Goal: Transaction & Acquisition: Purchase product/service

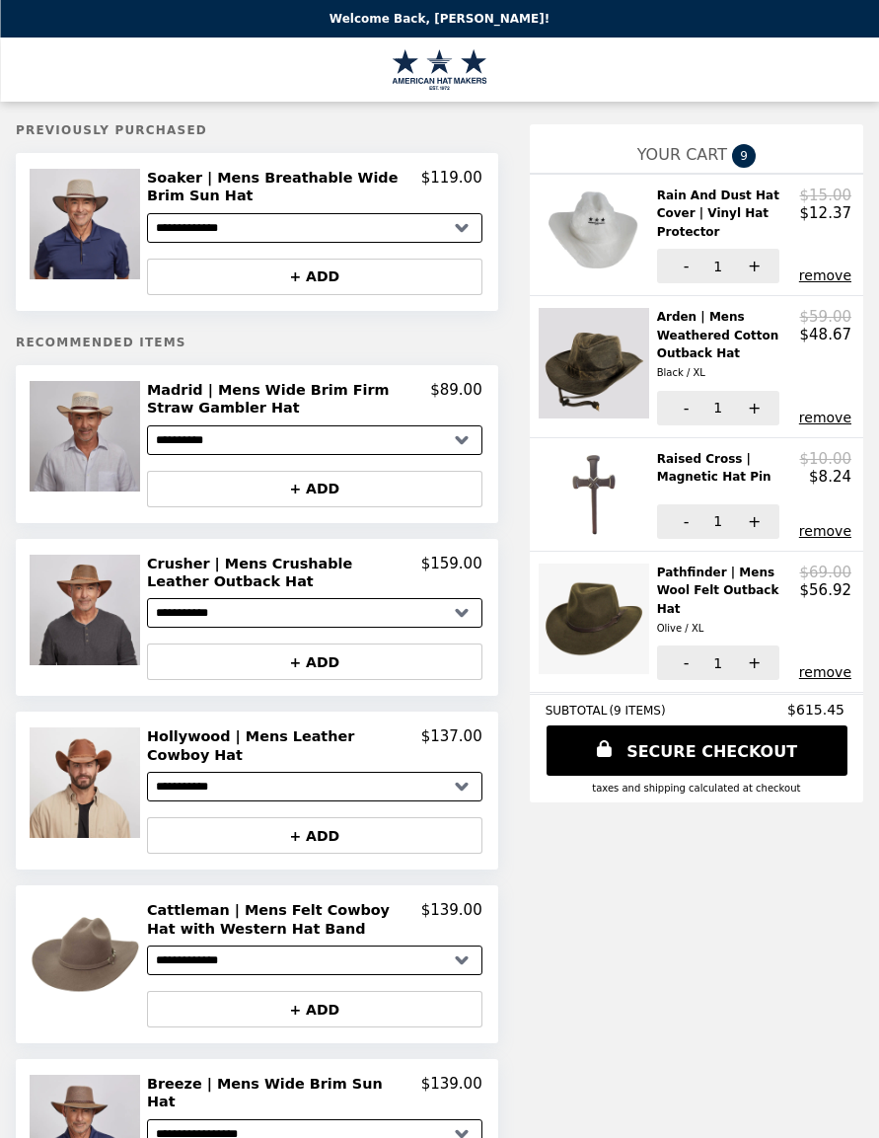
select select "**********"
click at [346, 391] on h2 "Madrid | Mens Wide Brim Firm Straw Gambler Hat" at bounding box center [288, 399] width 283 height 37
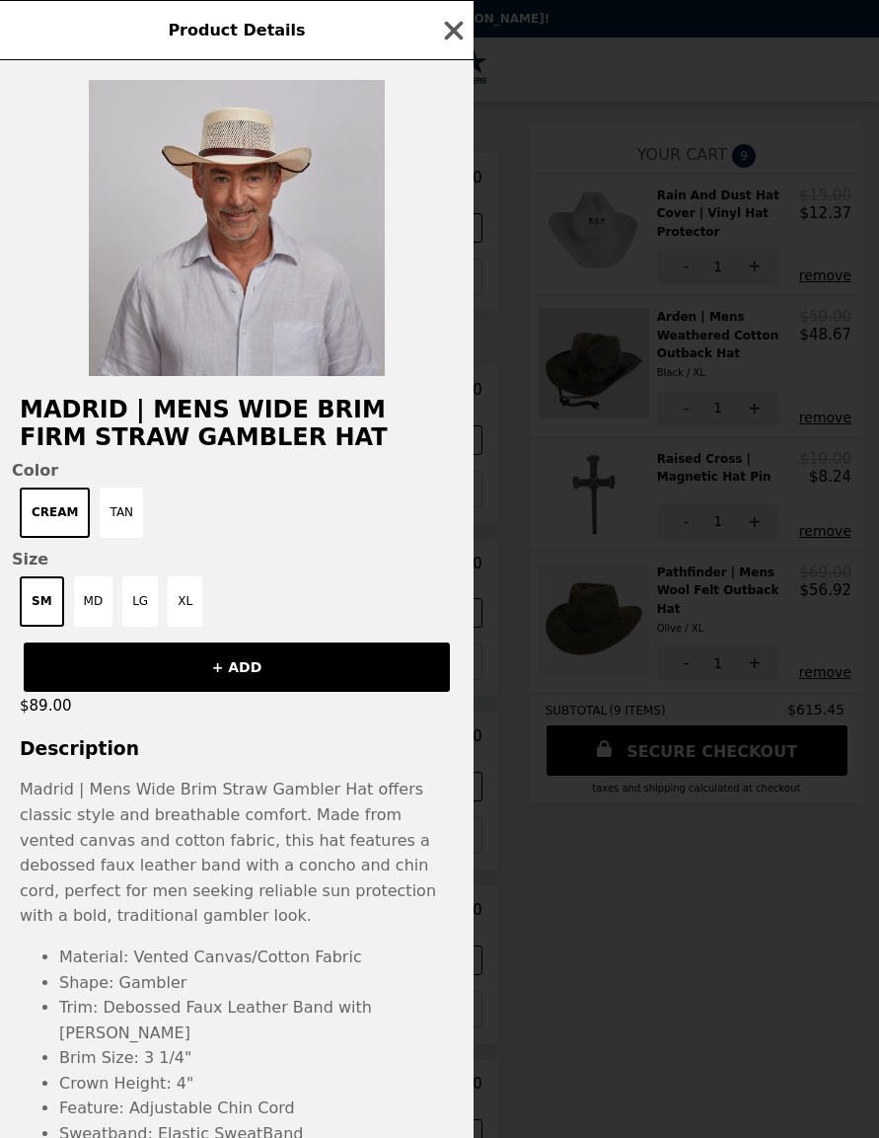
click at [300, 283] on img at bounding box center [237, 228] width 296 height 296
click at [113, 519] on button "Tan" at bounding box center [121, 513] width 43 height 50
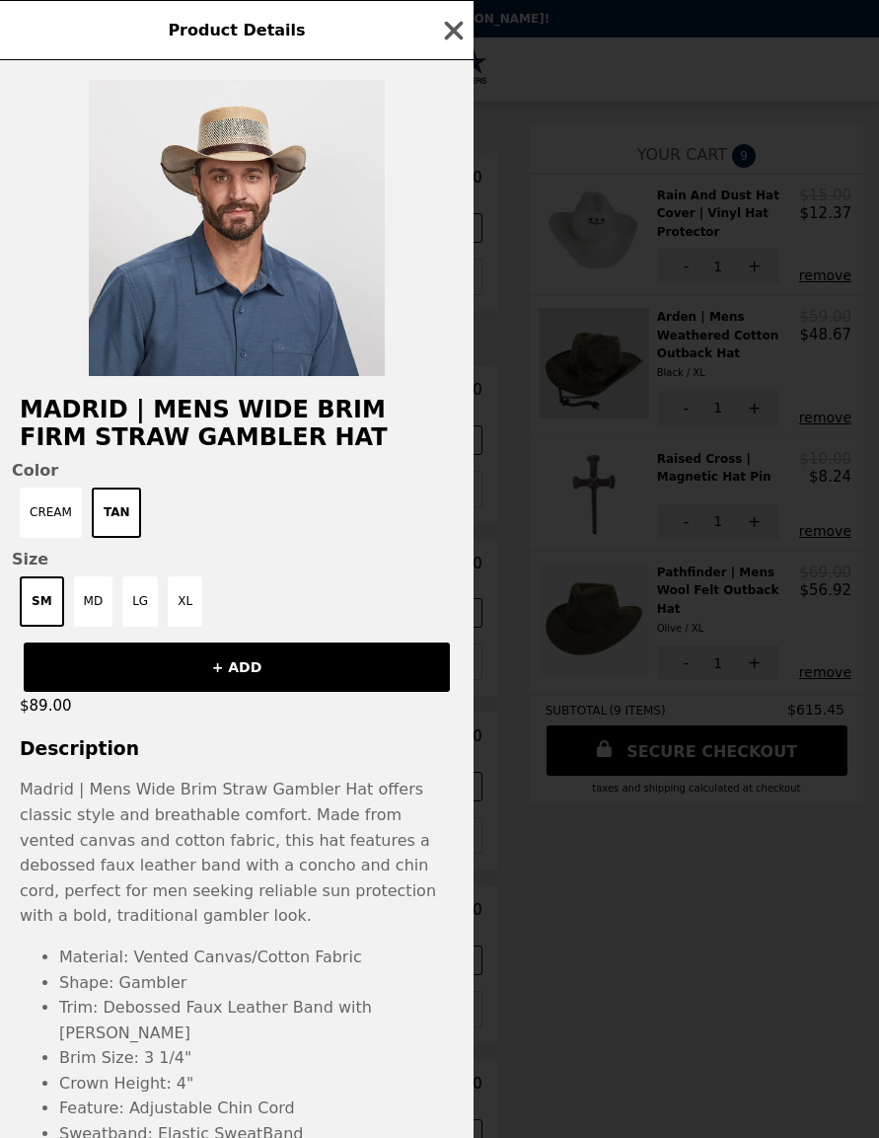
click at [52, 515] on button "Cream" at bounding box center [51, 513] width 62 height 50
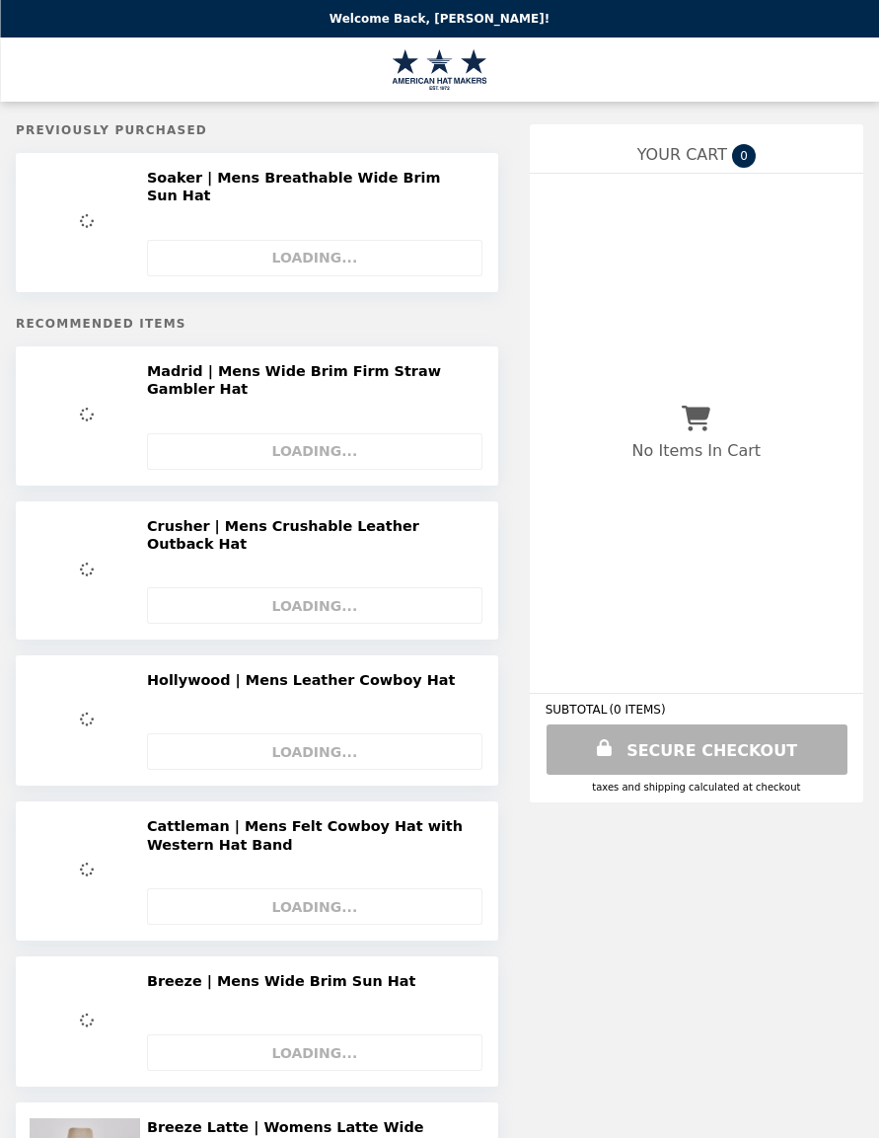
select select "**********"
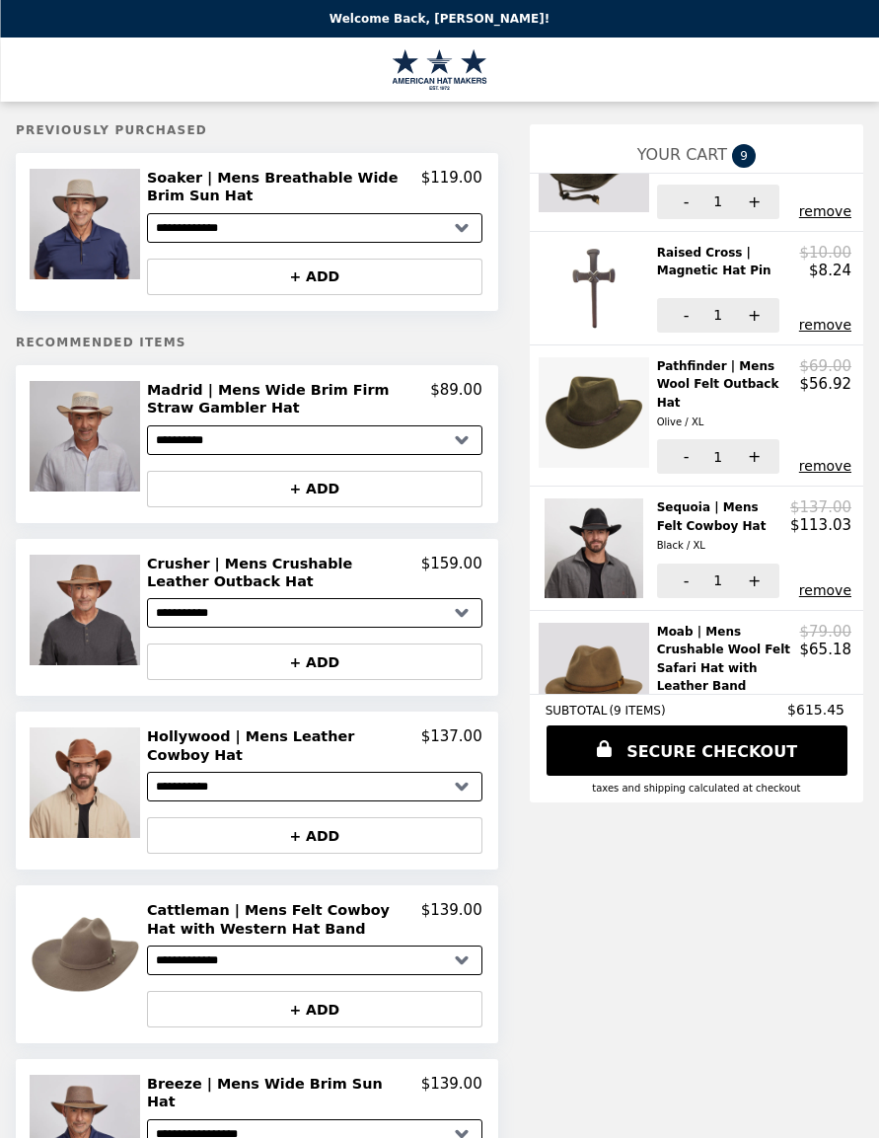
scroll to position [213, 0]
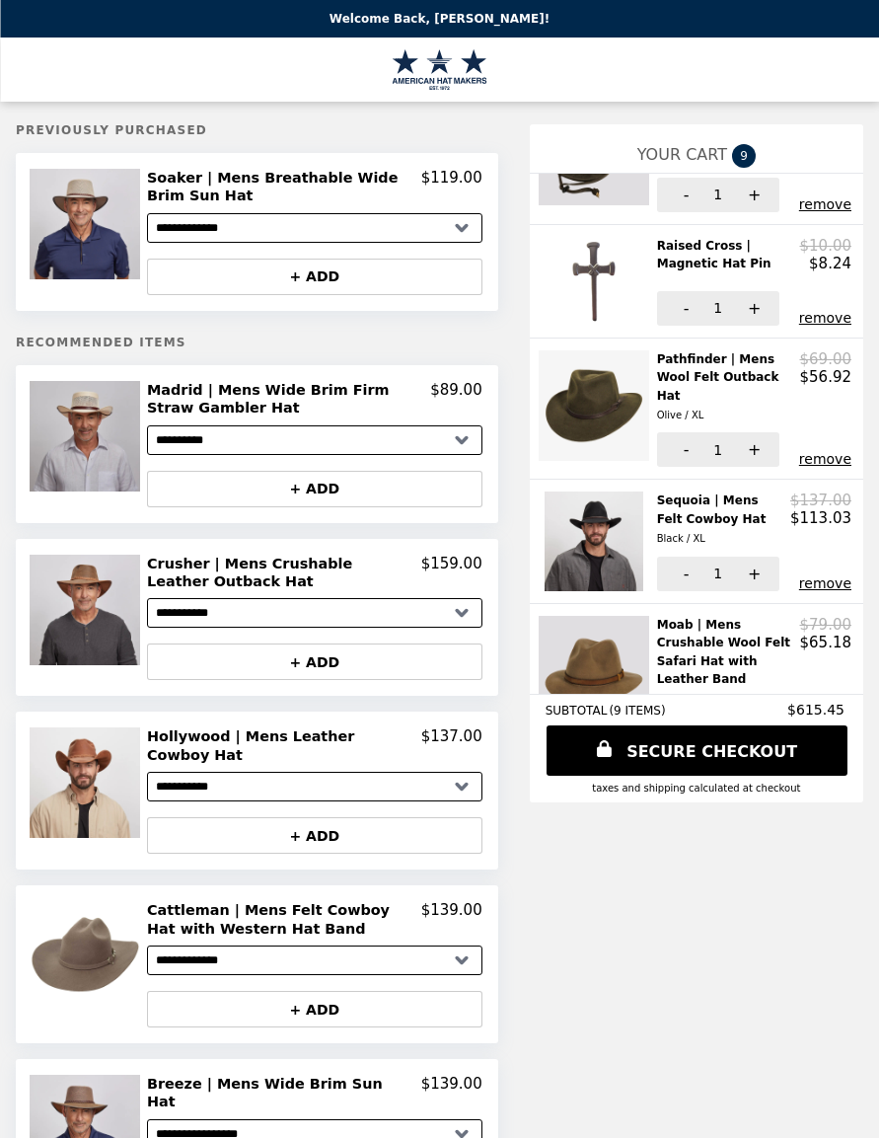
click at [364, 570] on h2 "Crusher | Mens Crushable Leather Outback Hat" at bounding box center [284, 573] width 274 height 37
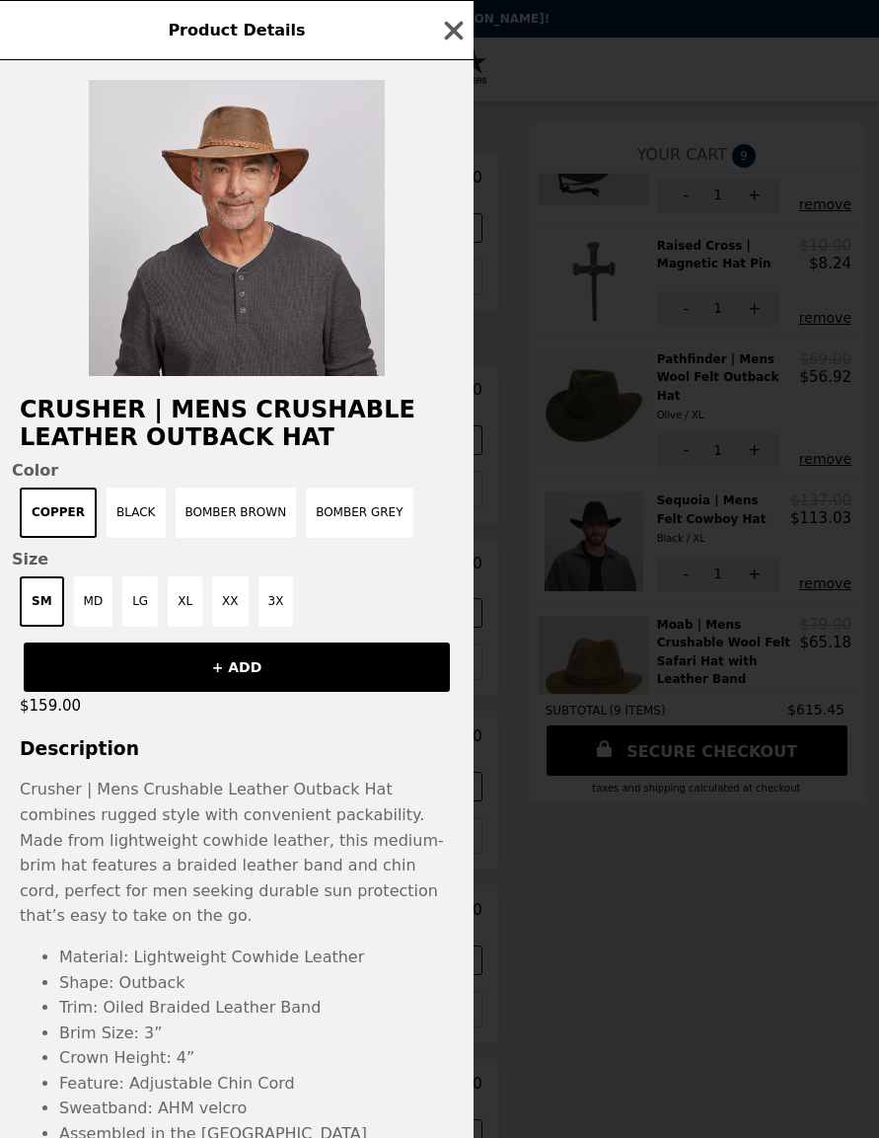
click at [236, 601] on button "XX" at bounding box center [230, 601] width 36 height 50
click at [368, 523] on button "Bomber Grey" at bounding box center [359, 513] width 107 height 50
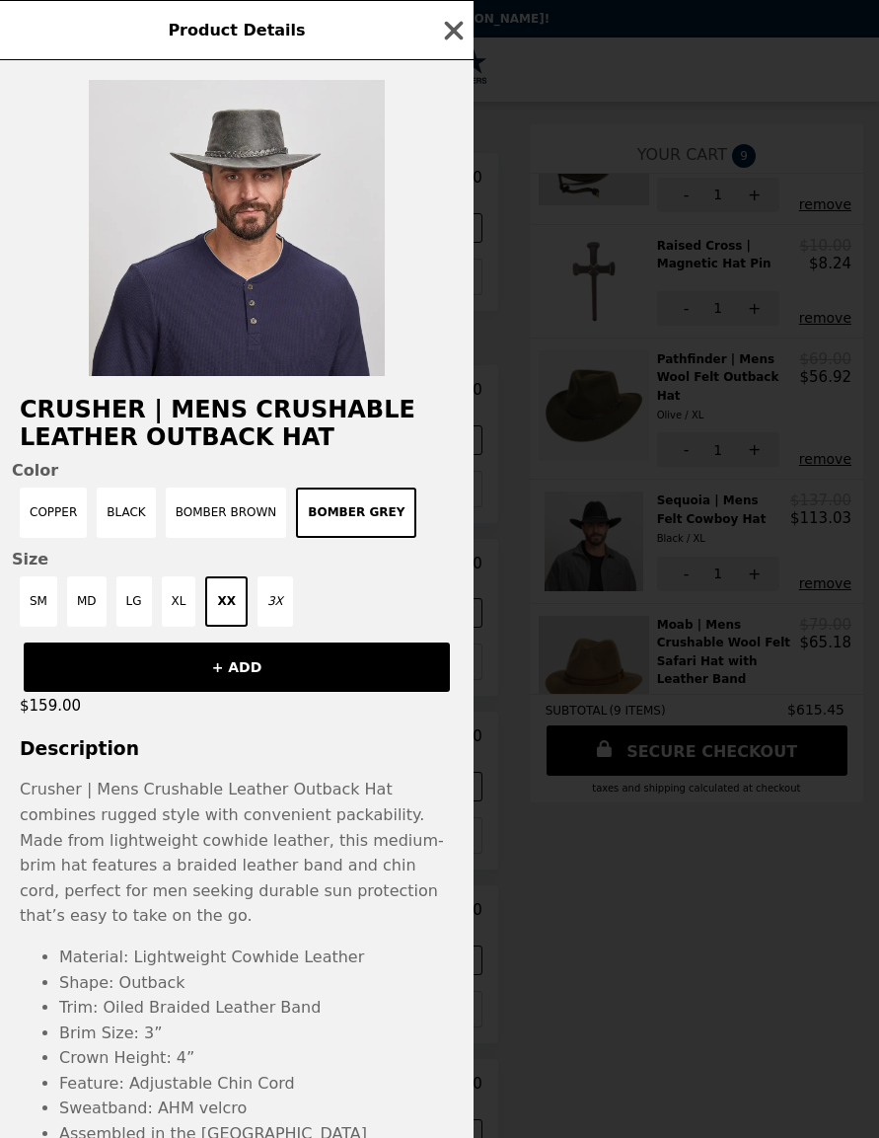
click at [240, 511] on button "Bomber Brown" at bounding box center [226, 513] width 121 height 50
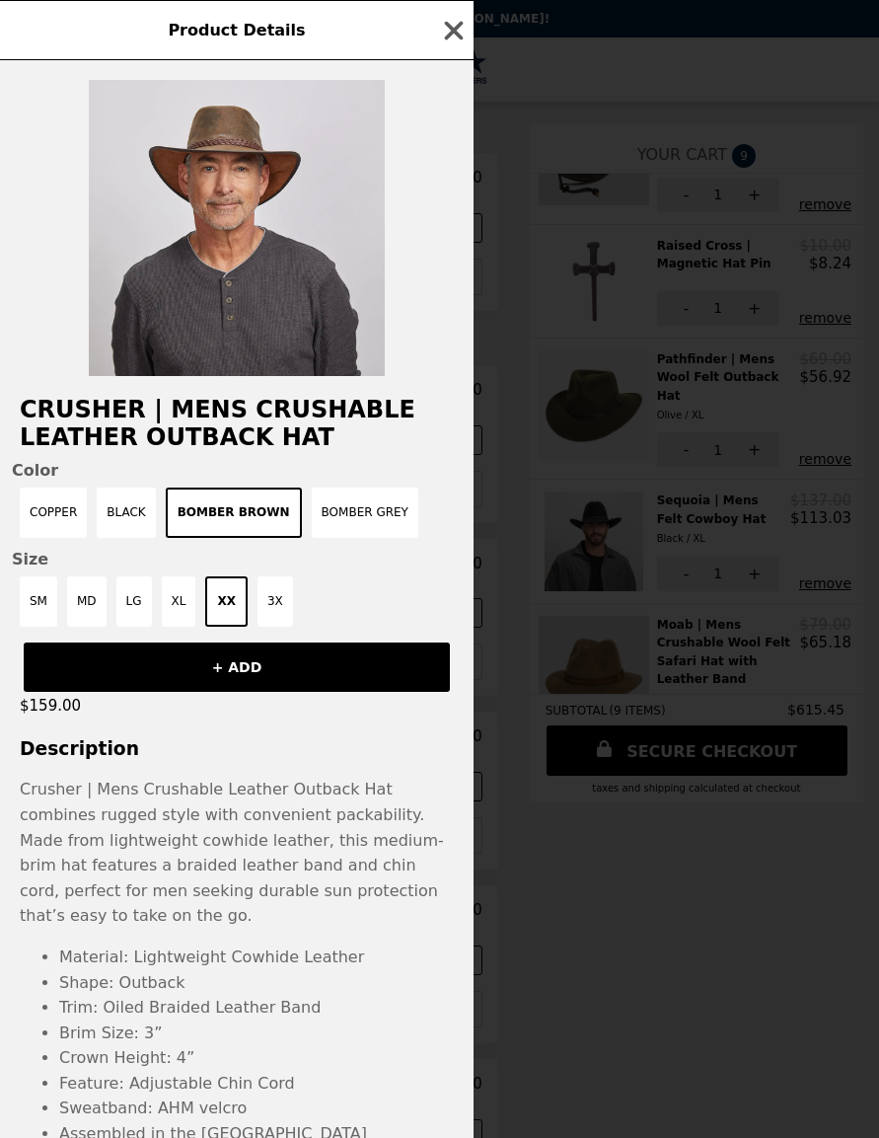
click at [127, 521] on button "Black" at bounding box center [126, 513] width 58 height 50
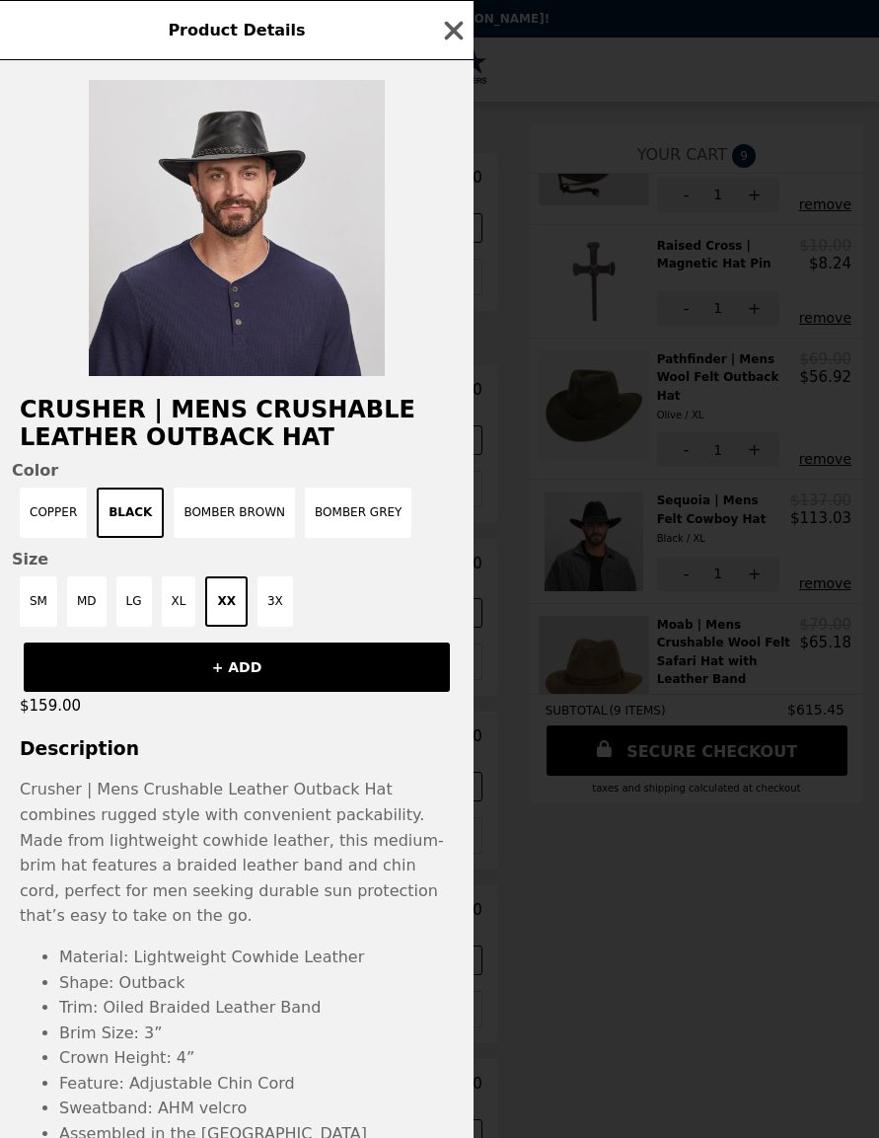
click at [47, 522] on button "Copper" at bounding box center [53, 513] width 67 height 50
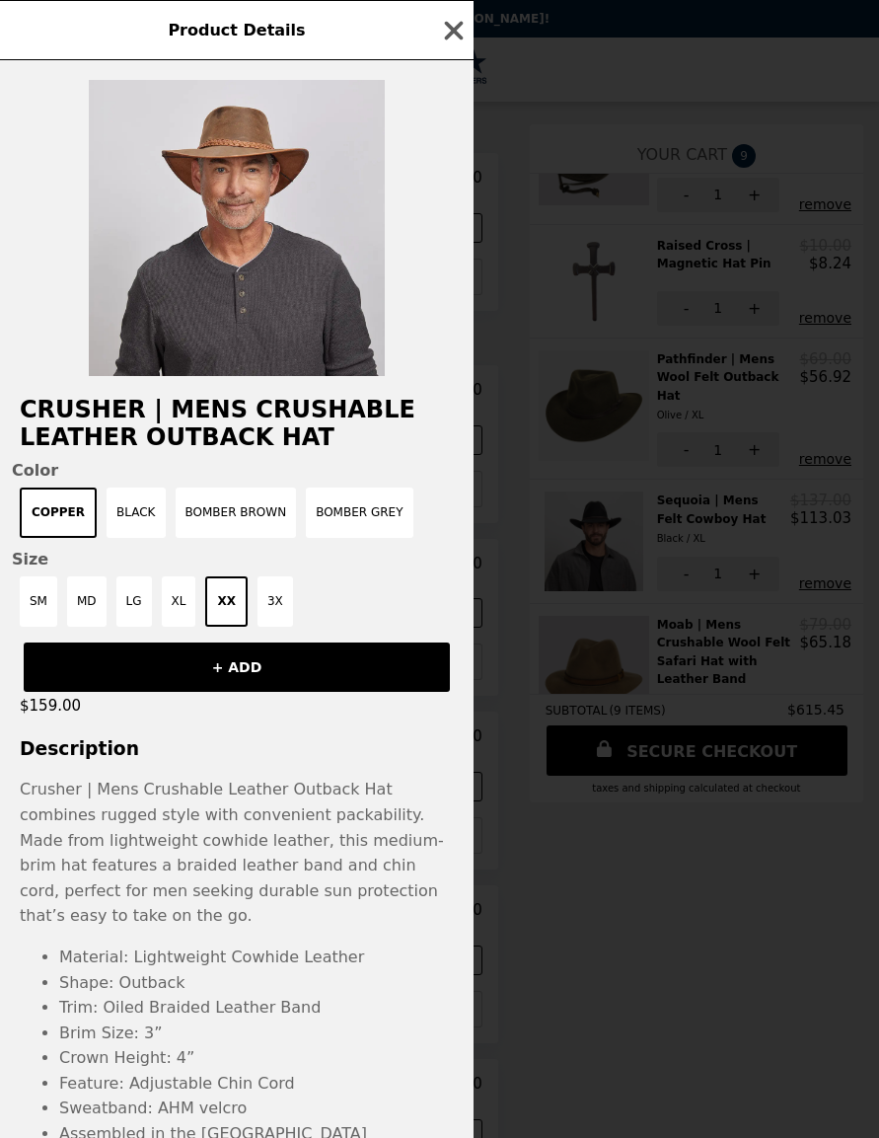
click at [453, 36] on icon "button" at bounding box center [454, 31] width 30 height 30
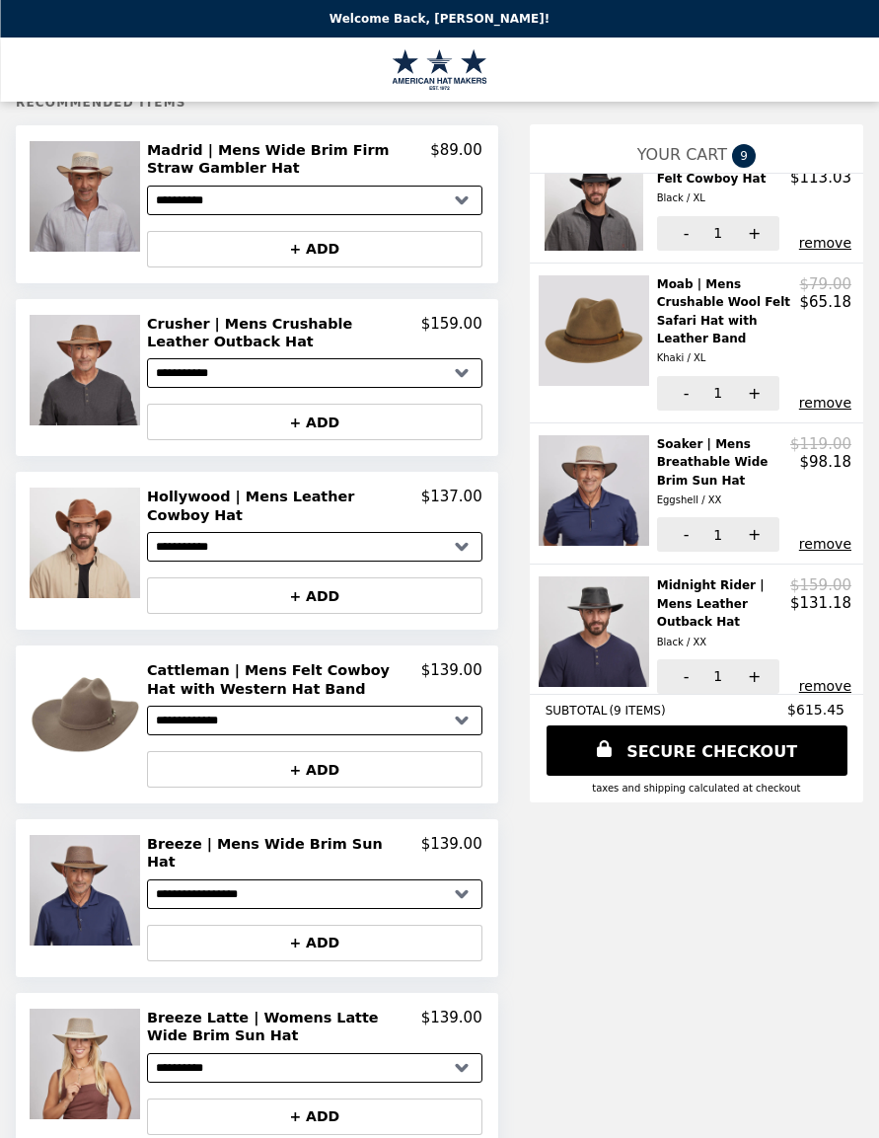
scroll to position [0, 0]
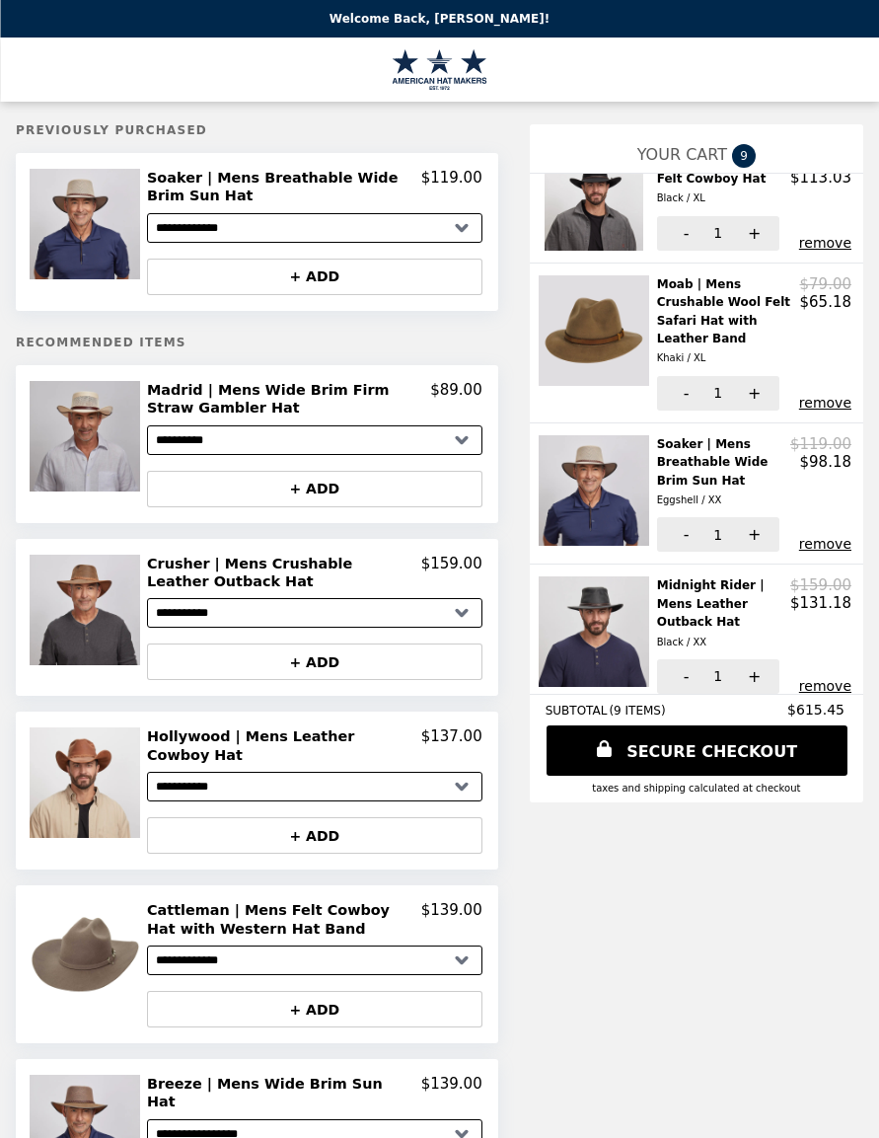
click at [455, 228] on select "**********" at bounding box center [315, 228] width 336 height 30
select select "**********"
click at [352, 178] on h2 "Soaker | Mens Breathable Wide Brim Sun Hat" at bounding box center [284, 187] width 274 height 37
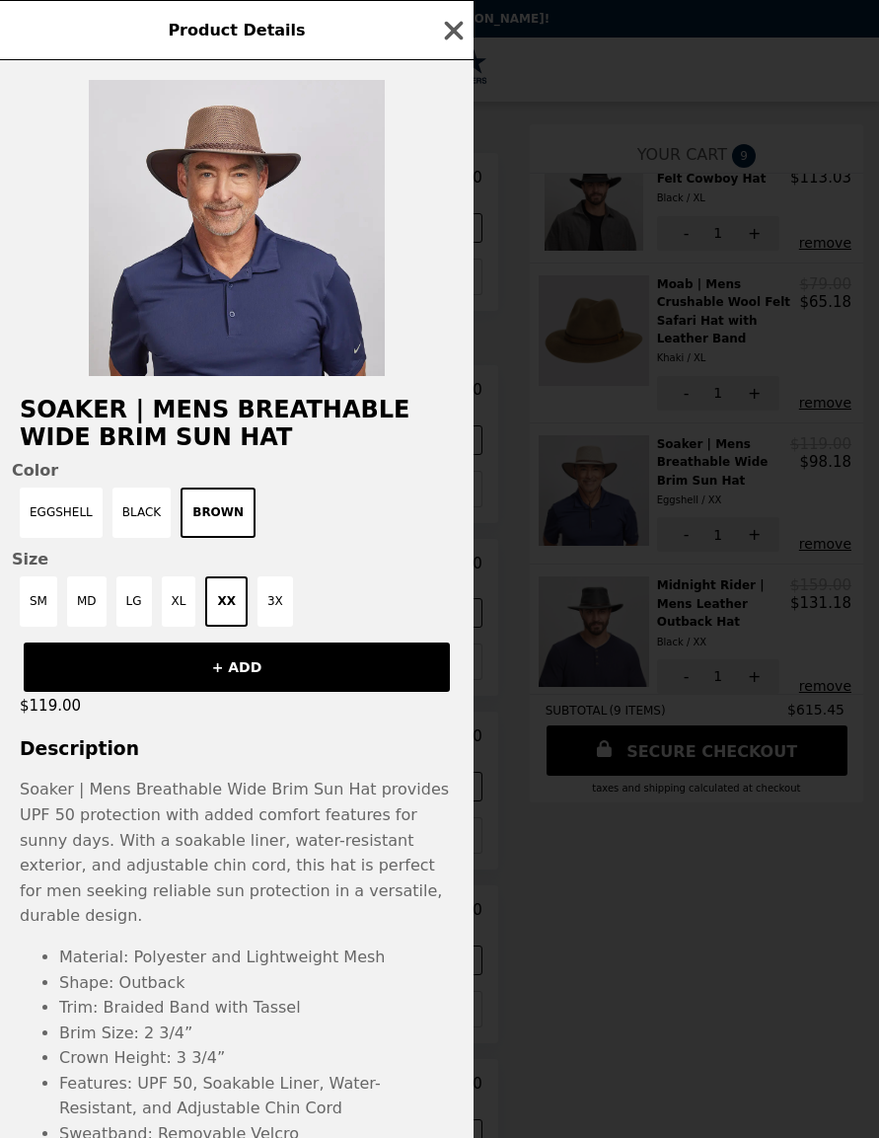
click at [304, 267] on img at bounding box center [237, 228] width 296 height 296
click at [304, 271] on img at bounding box center [237, 228] width 296 height 296
click at [301, 276] on img at bounding box center [237, 228] width 296 height 296
click at [297, 275] on img at bounding box center [237, 228] width 296 height 296
click at [297, 274] on img at bounding box center [237, 228] width 296 height 296
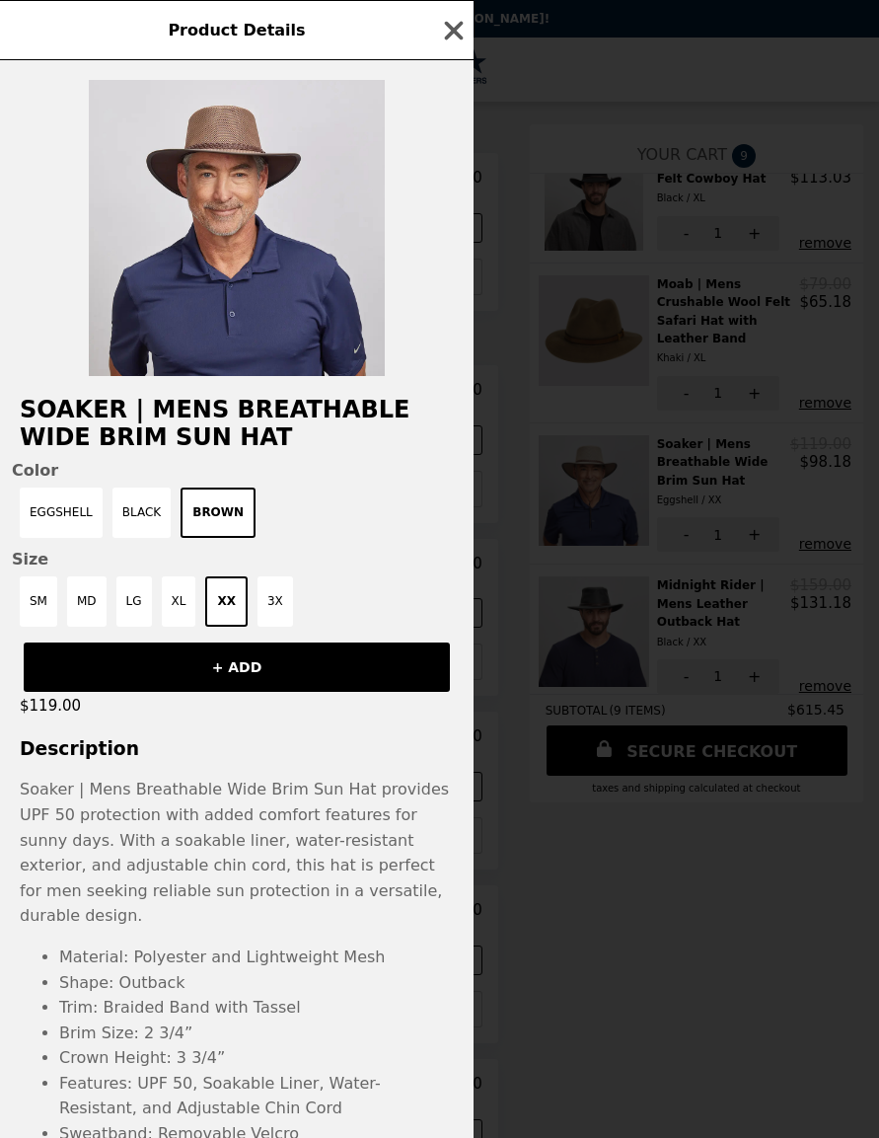
click at [298, 262] on img at bounding box center [237, 228] width 296 height 296
click at [301, 265] on img at bounding box center [237, 228] width 296 height 296
click at [453, 29] on icon "button" at bounding box center [454, 30] width 19 height 19
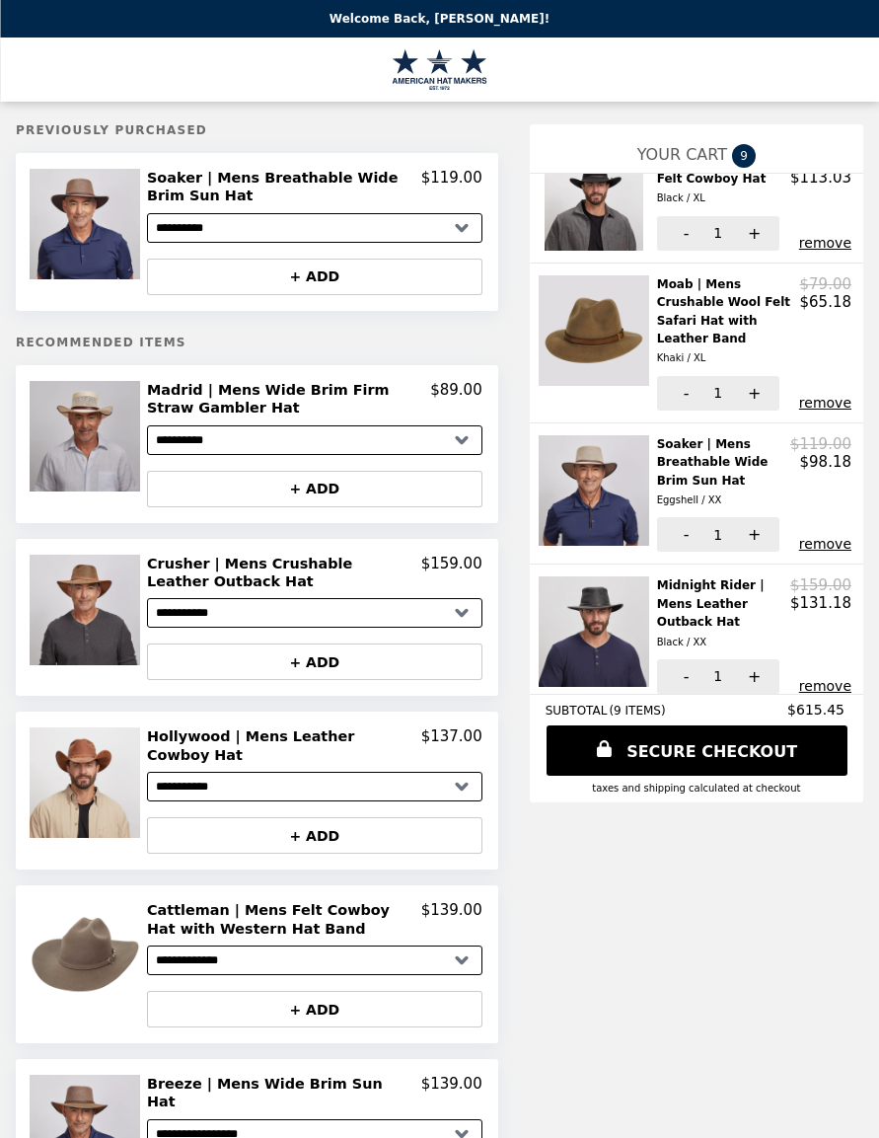
click at [500, 29] on header "Welcome Back, [PERSON_NAME]!" at bounding box center [439, 19] width 879 height 38
click at [498, 19] on p "Welcome Back, [PERSON_NAME]!" at bounding box center [440, 19] width 220 height 14
click at [508, 9] on header "Welcome Back, [PERSON_NAME]!" at bounding box center [439, 19] width 879 height 38
